Goal: Task Accomplishment & Management: Use online tool/utility

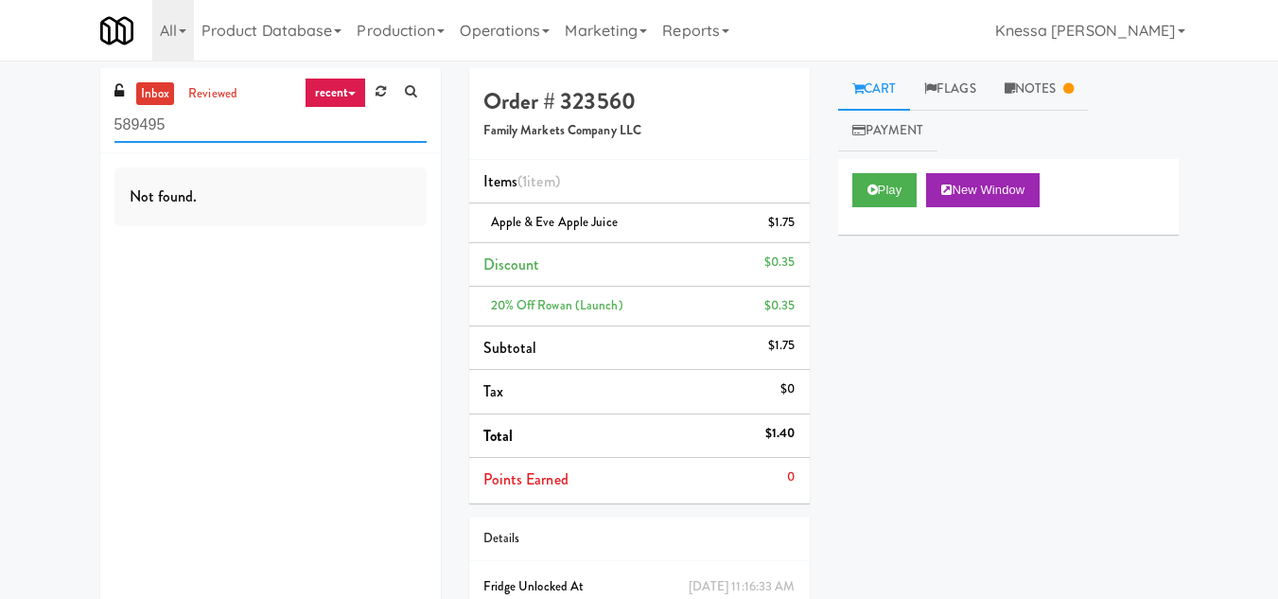
drag, startPoint x: 160, startPoint y: 135, endPoint x: 47, endPoint y: 145, distance: 113.0
click at [47, 145] on div "inbox reviewed recent all unclear take inventory issue suspicious failed recent…" at bounding box center [639, 382] width 1278 height 628
paste input "First Street - Cooler - Left"
type input "First Street - Cooler - Left"
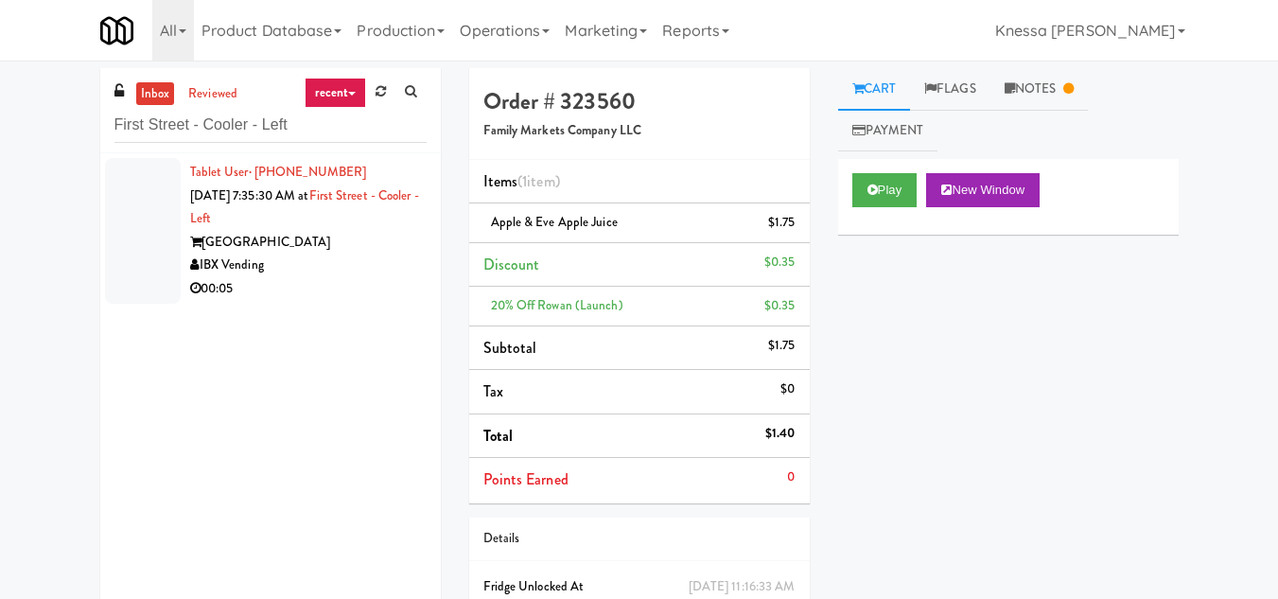
click at [315, 237] on div "[GEOGRAPHIC_DATA]" at bounding box center [308, 243] width 237 height 24
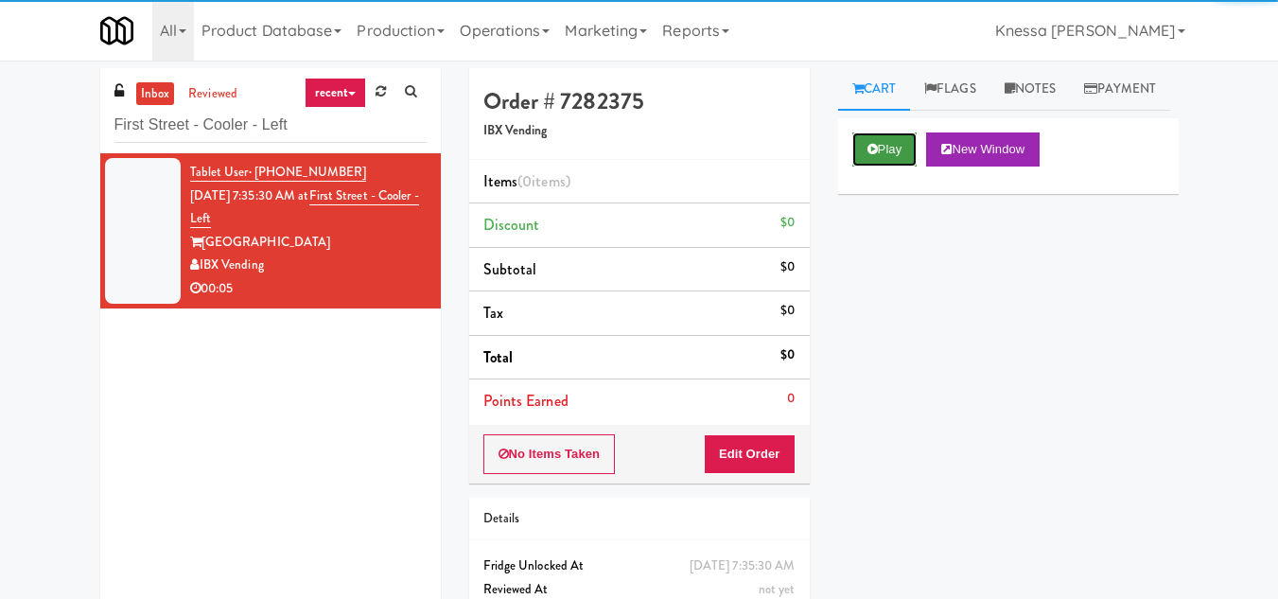
click at [878, 167] on button "Play" at bounding box center [884, 149] width 65 height 34
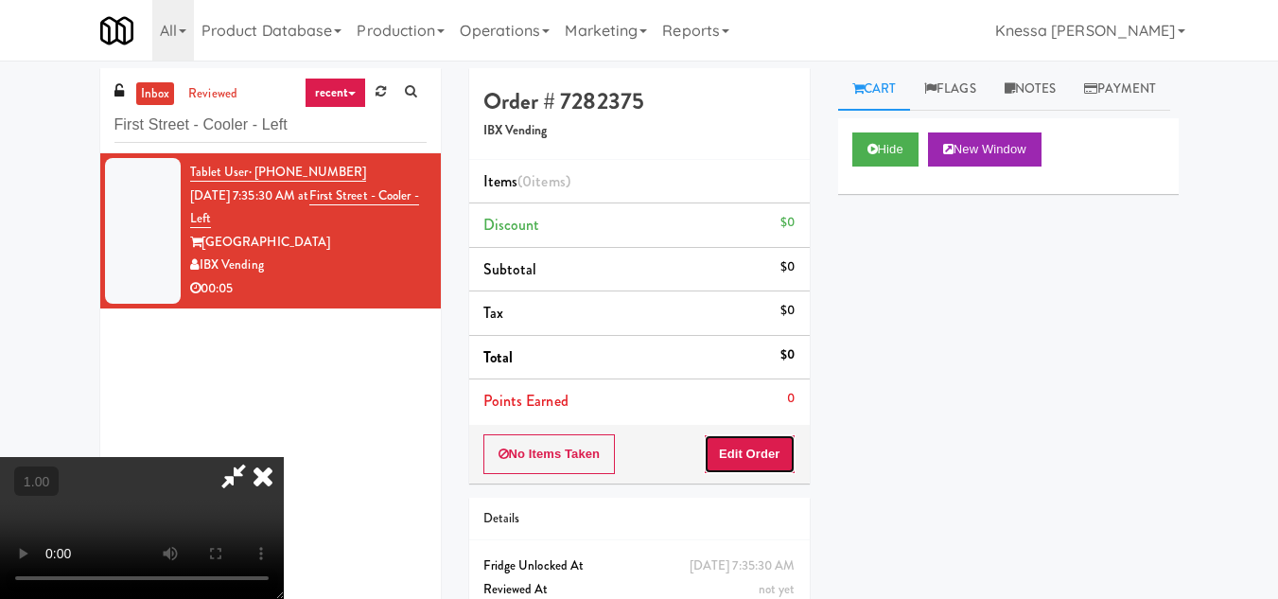
click at [752, 460] on button "Edit Order" at bounding box center [750, 454] width 92 height 40
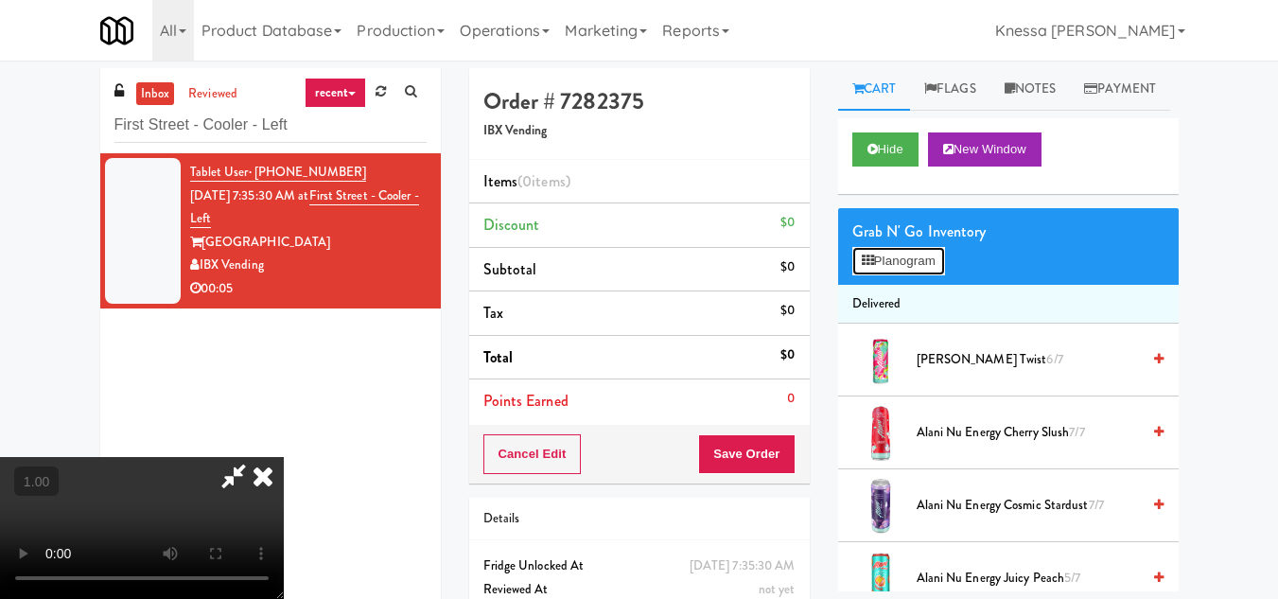
drag, startPoint x: 915, startPoint y: 304, endPoint x: 831, endPoint y: 311, distance: 84.5
click at [912, 275] on button "Planogram" at bounding box center [898, 261] width 93 height 28
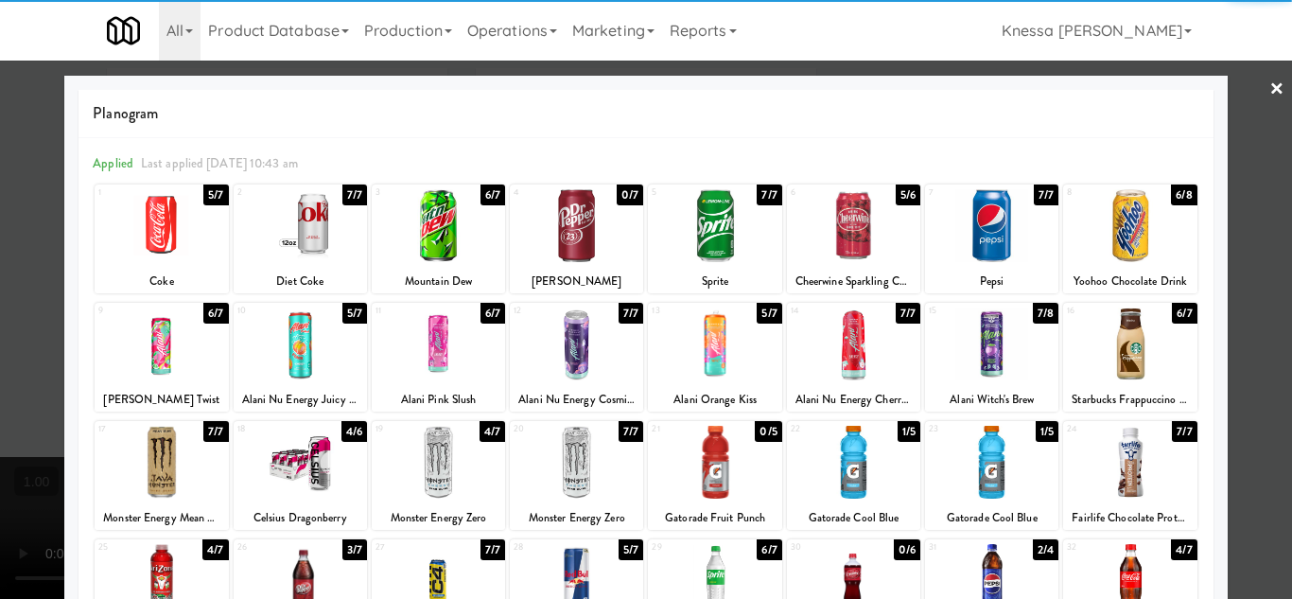
click at [1247, 138] on div at bounding box center [646, 299] width 1292 height 599
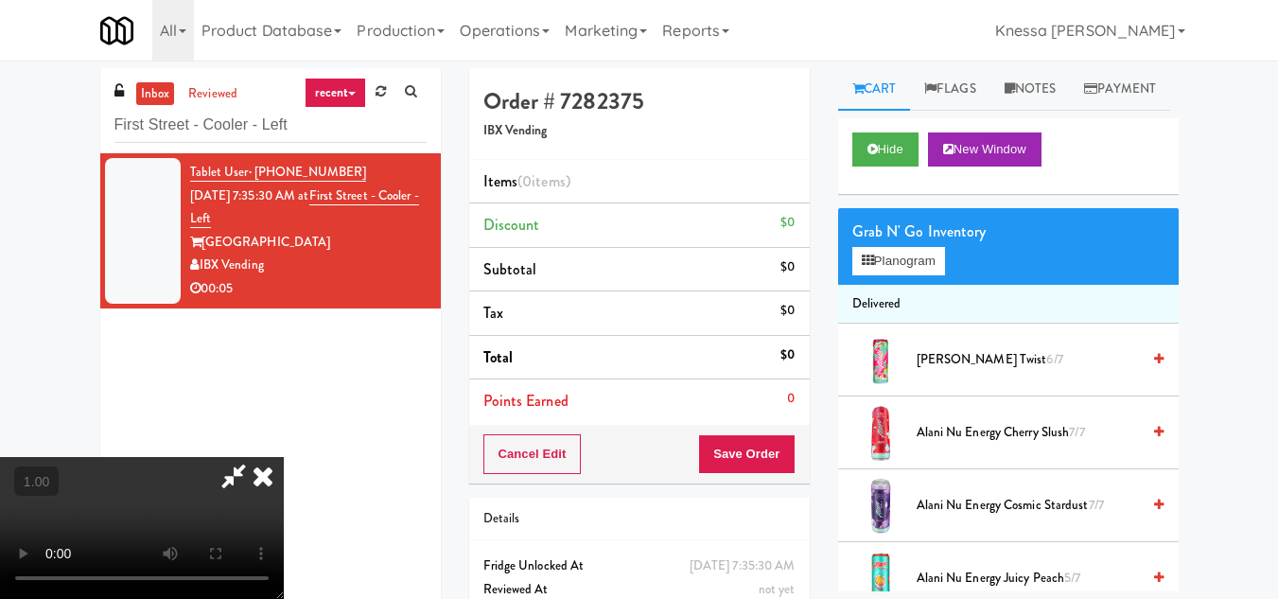
click at [261, 478] on icon at bounding box center [263, 476] width 42 height 38
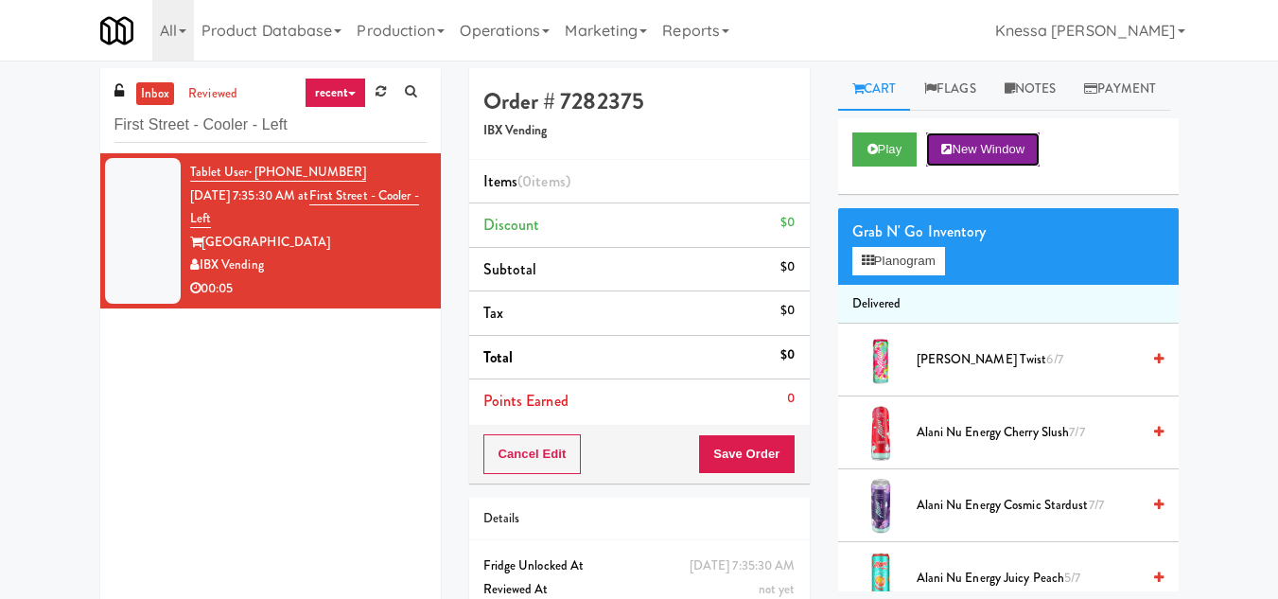
click at [974, 167] on button "New Window" at bounding box center [983, 149] width 114 height 34
click at [908, 275] on button "Planogram" at bounding box center [898, 261] width 93 height 28
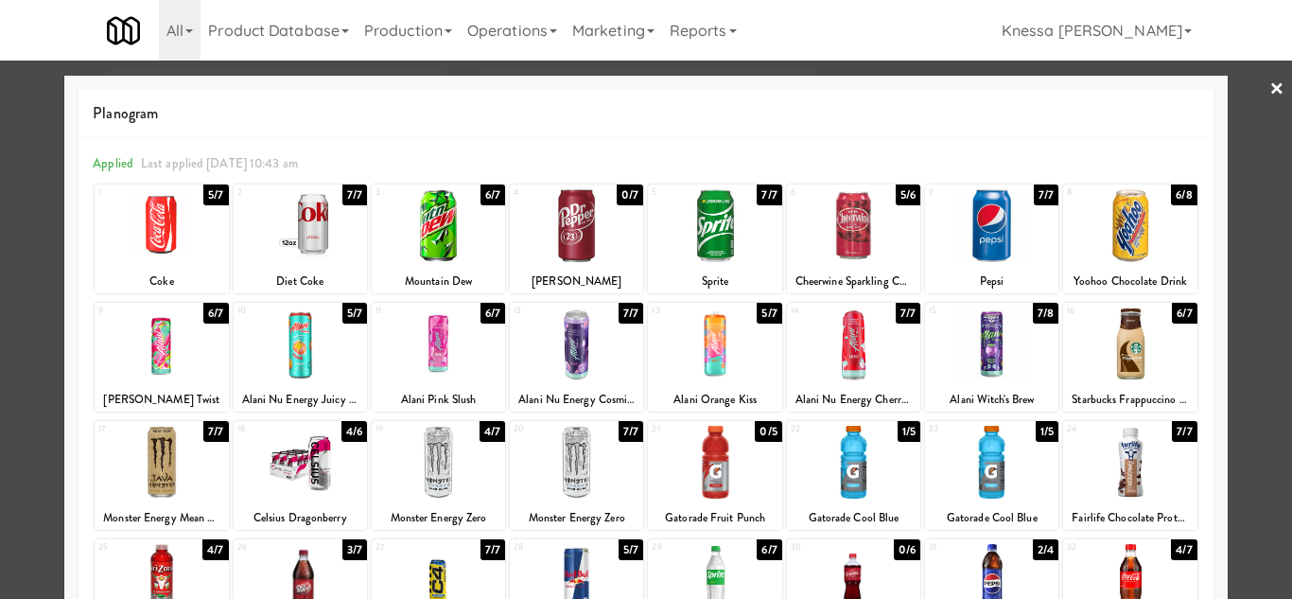
click at [1270, 81] on link "×" at bounding box center [1277, 90] width 15 height 59
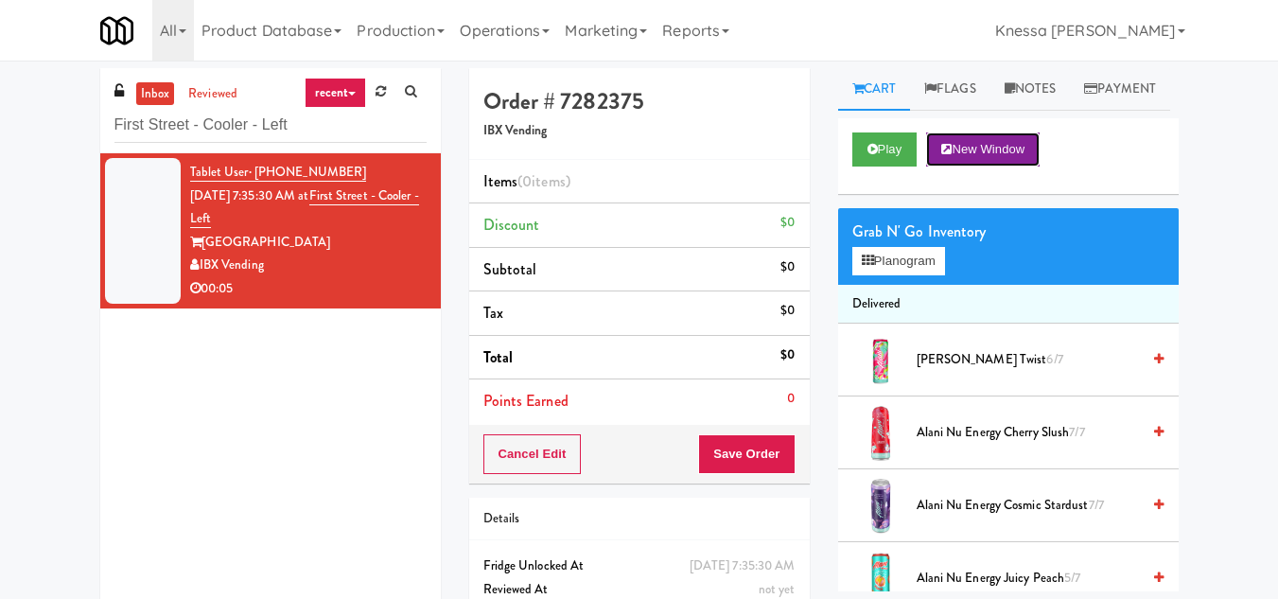
click at [1024, 167] on button "New Window" at bounding box center [983, 149] width 114 height 34
click at [977, 167] on button "New Window" at bounding box center [983, 149] width 114 height 34
click at [236, 128] on input "First Street - Cooler - Left" at bounding box center [270, 125] width 312 height 35
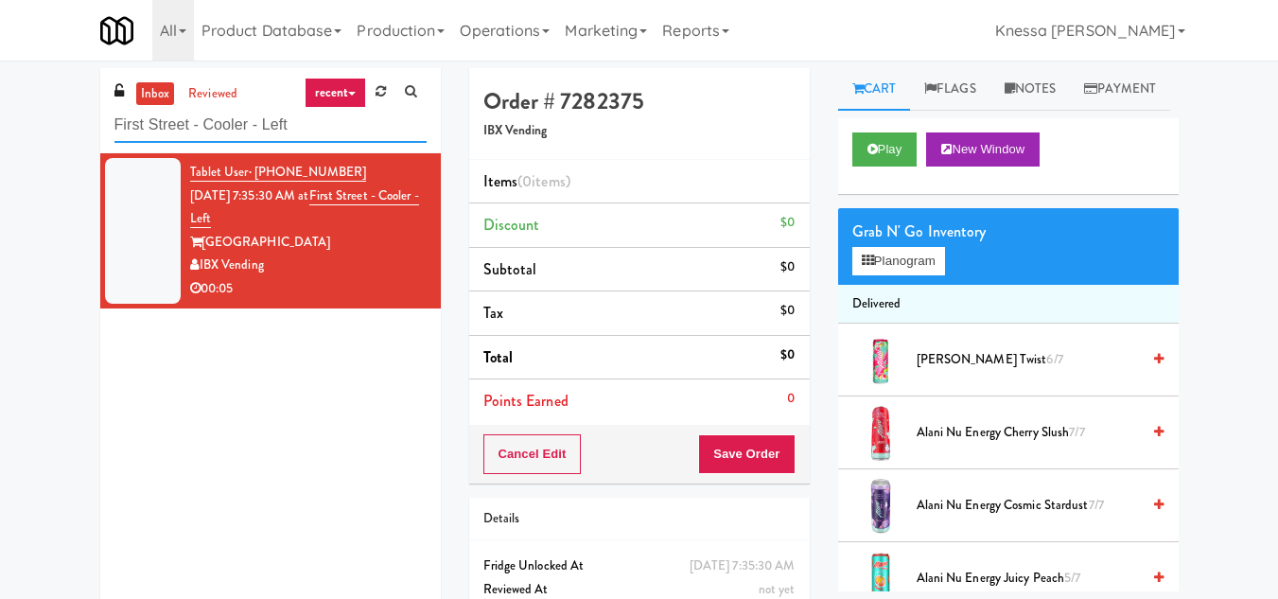
paste input "Railside-Pantry-Righ"
type input "Railside-Pantry-Right"
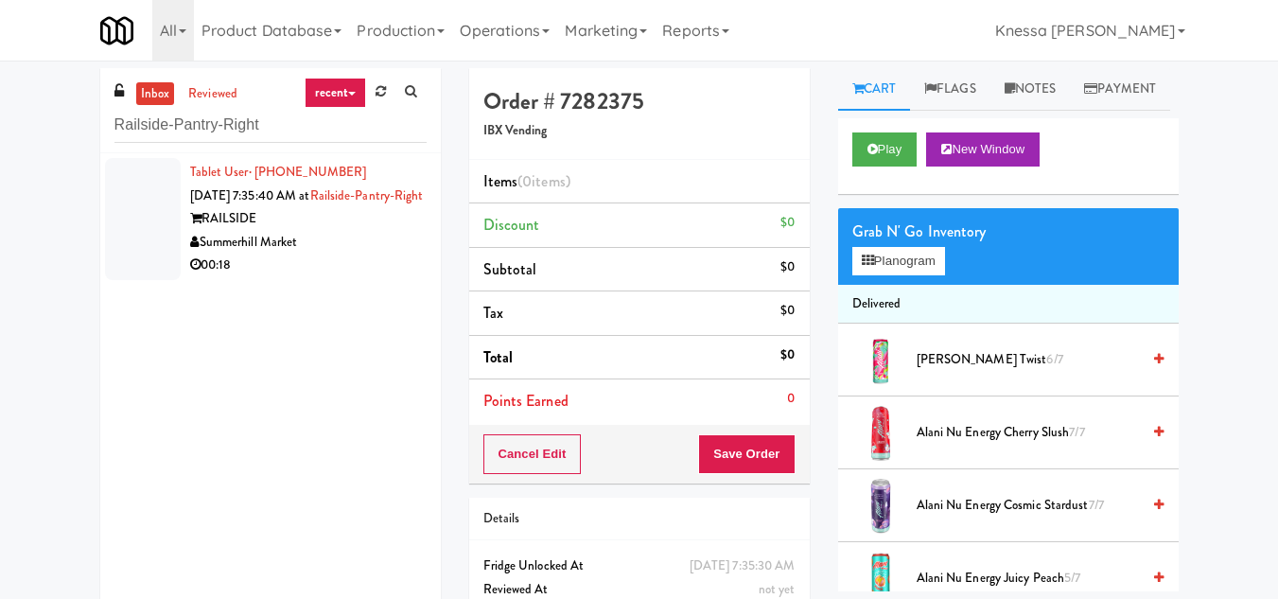
click at [297, 214] on div "Tablet User · (437) 860-4266 [DATE] 7:35:40 AM at Railside-Pantry-Right RAILSID…" at bounding box center [308, 219] width 237 height 116
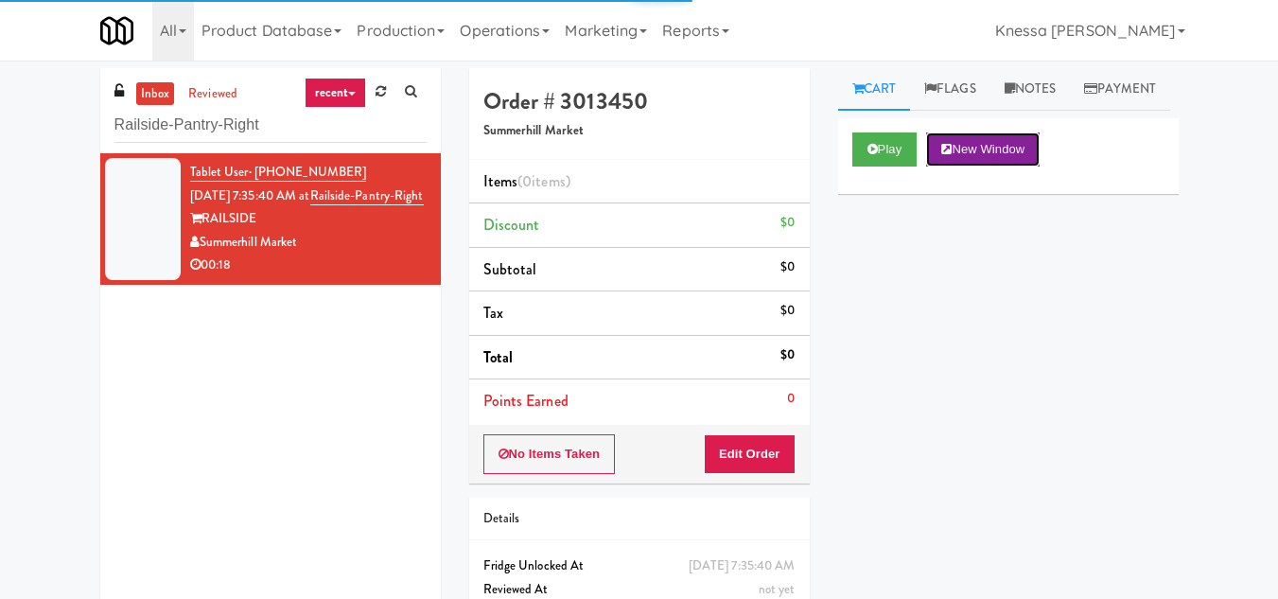
click at [971, 167] on button "New Window" at bounding box center [983, 149] width 114 height 34
click at [965, 167] on button "New Window" at bounding box center [983, 149] width 114 height 34
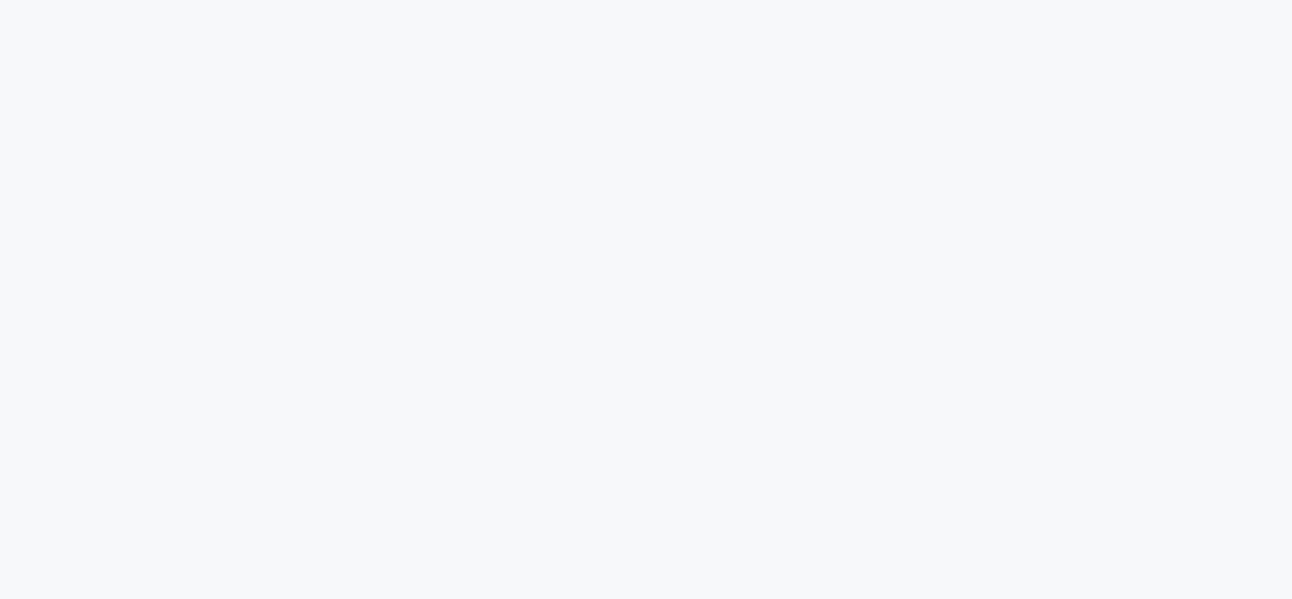
click at [551, 0] on html at bounding box center [646, 0] width 1292 height 0
